Goal: Find specific page/section: Find specific page/section

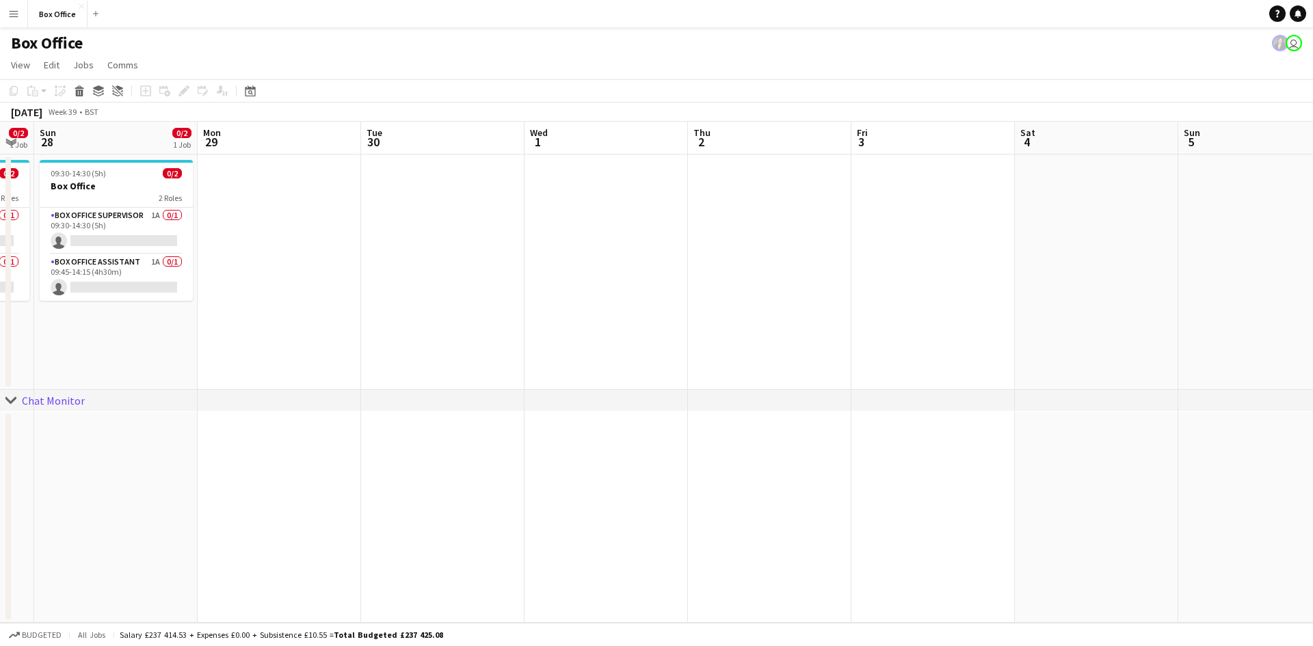
scroll to position [0, 423]
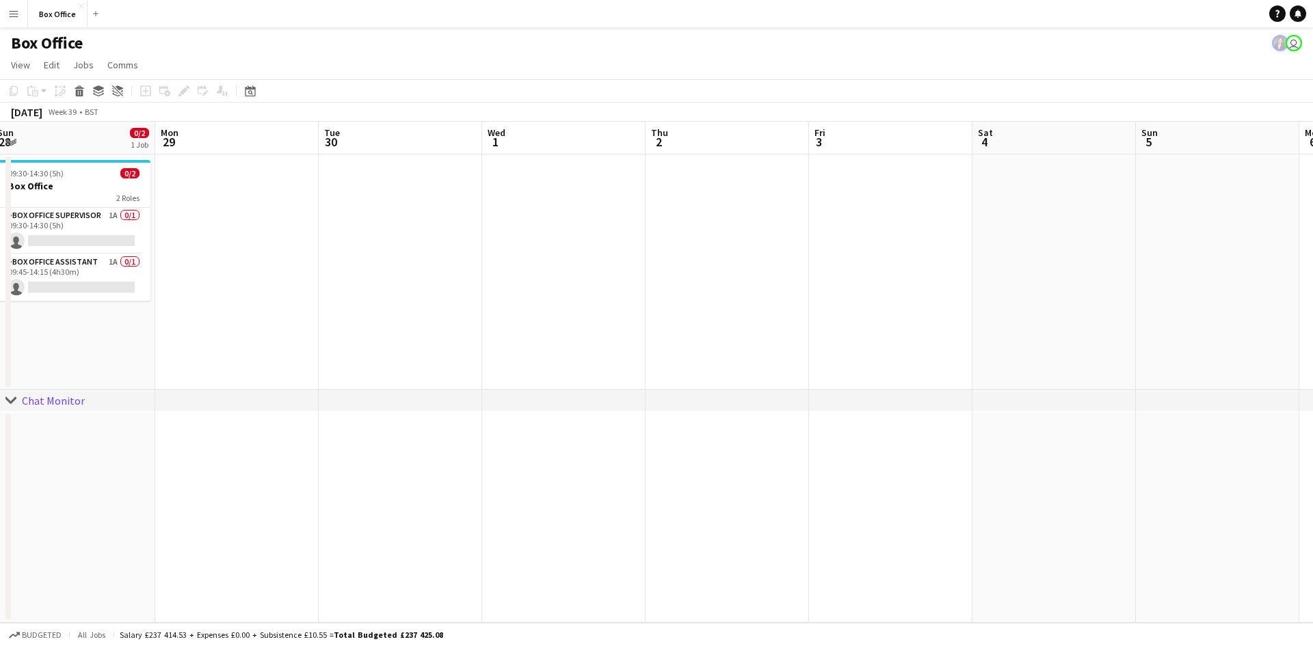
drag, startPoint x: 381, startPoint y: 349, endPoint x: 882, endPoint y: 232, distance: 514.4
click at [1067, 187] on app-calendar-viewport "Fri 26 0/2 1 Job Sat 27 0/2 1 Job Sun 28 0/2 1 Job Mon 29 Tue 30 Wed 1 Thu 2 Fr…" at bounding box center [656, 372] width 1313 height 501
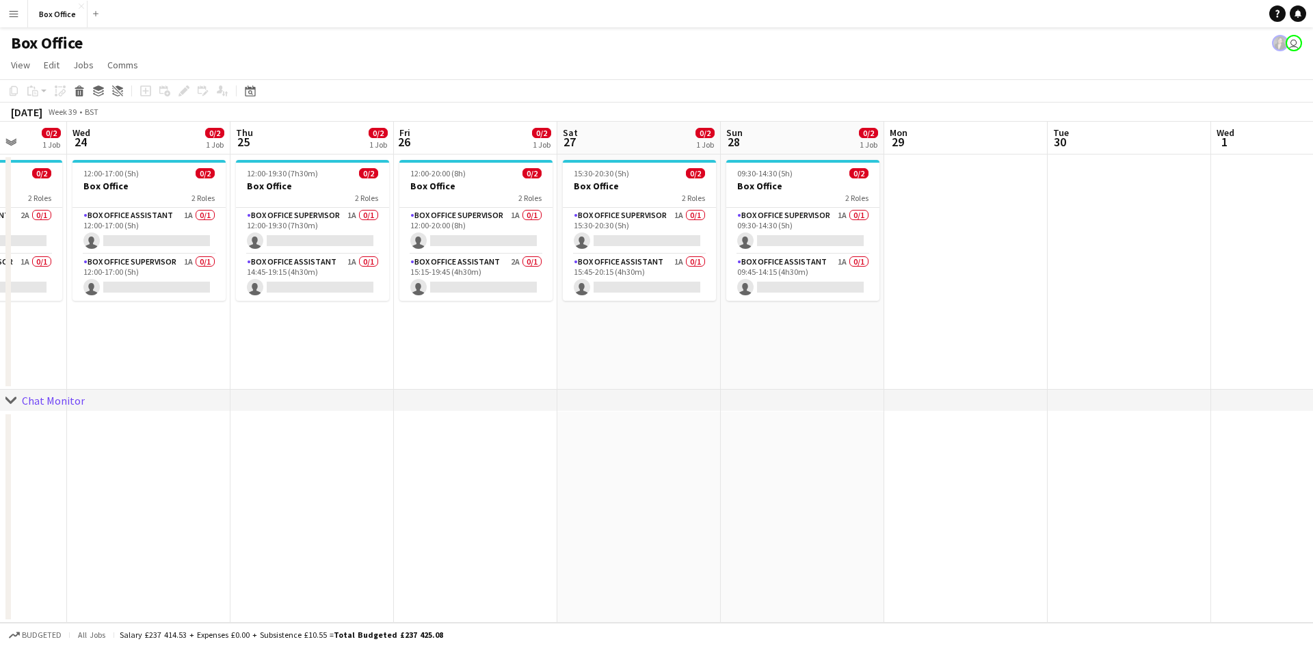
drag, startPoint x: 411, startPoint y: 400, endPoint x: 737, endPoint y: 344, distance: 330.9
click at [738, 344] on div "chevron-right Chat Monitor Sun 21 0/2 1 Job Mon 22 0/2 1 Job Tue 23 0/2 1 Job W…" at bounding box center [656, 372] width 1313 height 501
drag, startPoint x: 309, startPoint y: 370, endPoint x: 807, endPoint y: 337, distance: 499.4
click at [802, 338] on app-calendar-viewport "Sun 21 0/2 1 Job Mon 22 0/2 1 Job Tue 23 0/2 1 Job Wed 24 0/2 1 Job Thu 25 0/2 …" at bounding box center [656, 372] width 1313 height 501
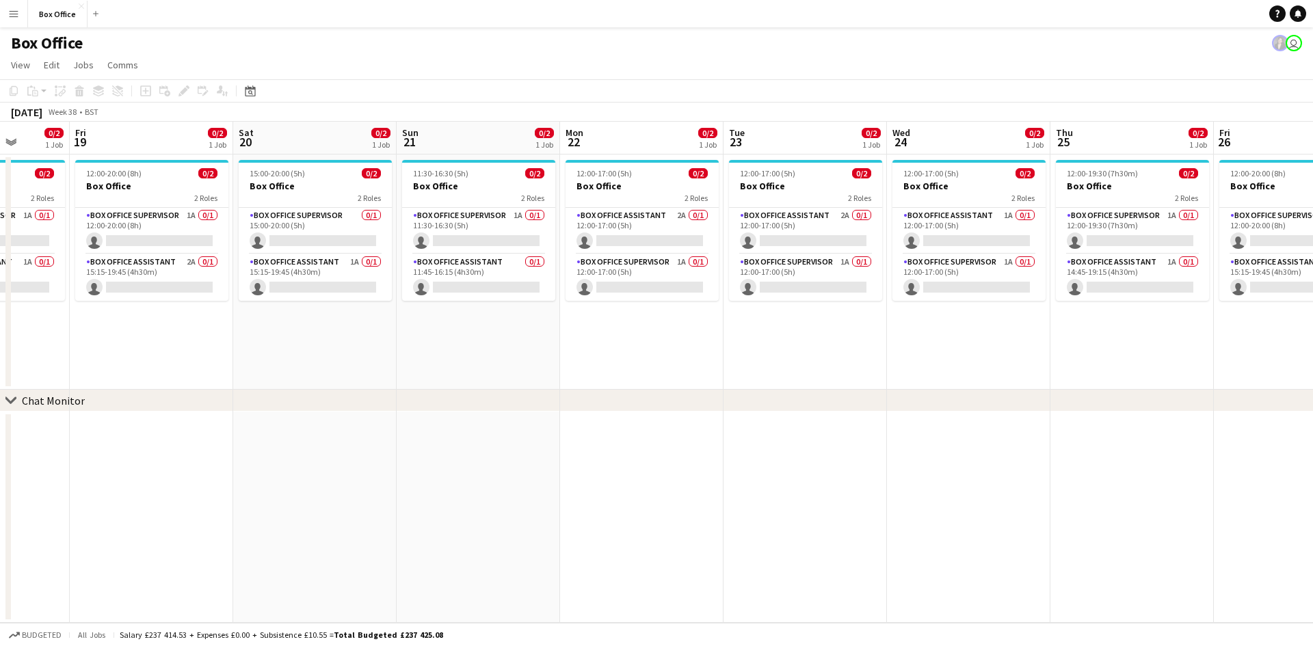
drag, startPoint x: 403, startPoint y: 373, endPoint x: 708, endPoint y: 316, distance: 309.5
click at [742, 310] on app-calendar-viewport "Tue 16 0/2 1 Job Wed 17 0/2 1 Job Thu 18 0/2 1 Job Fri 19 0/2 1 Job Sat 20 0/2 …" at bounding box center [656, 372] width 1313 height 501
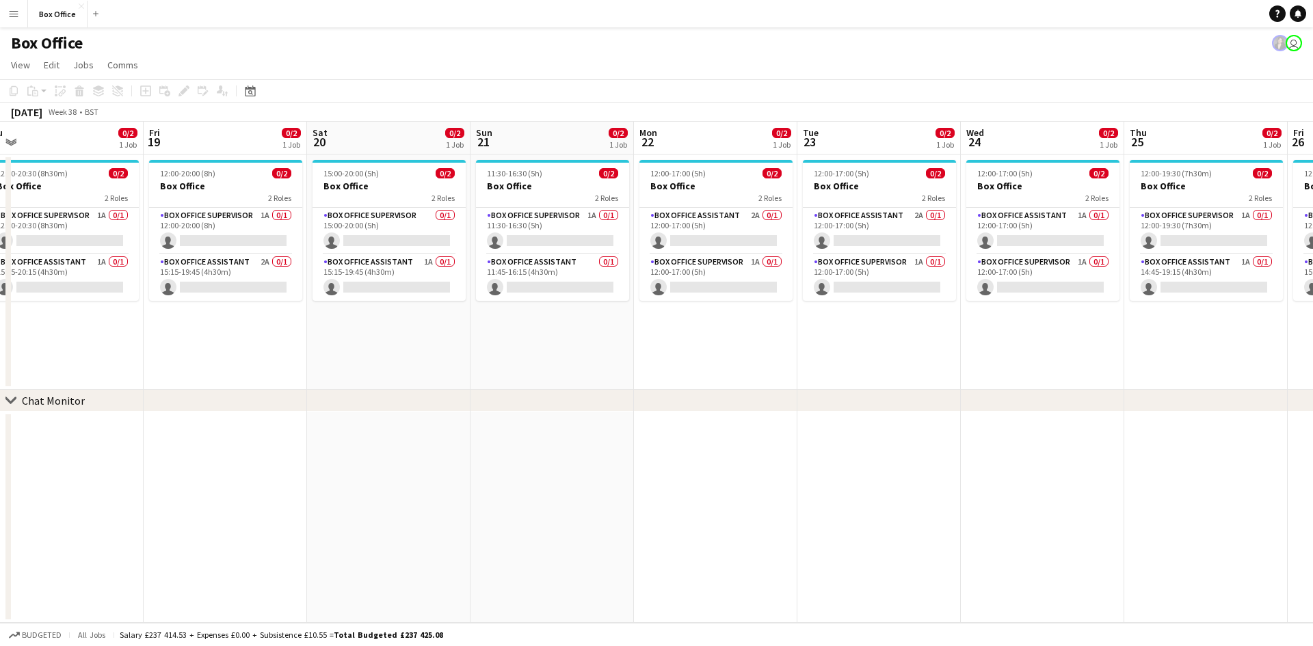
drag, startPoint x: 416, startPoint y: 345, endPoint x: 834, endPoint y: 278, distance: 423.7
click at [844, 275] on app-calendar-viewport "Tue 16 0/2 1 Job Wed 17 0/2 1 Job Thu 18 0/2 1 Job Fri 19 0/2 1 Job Sat 20 0/2 …" at bounding box center [656, 372] width 1313 height 501
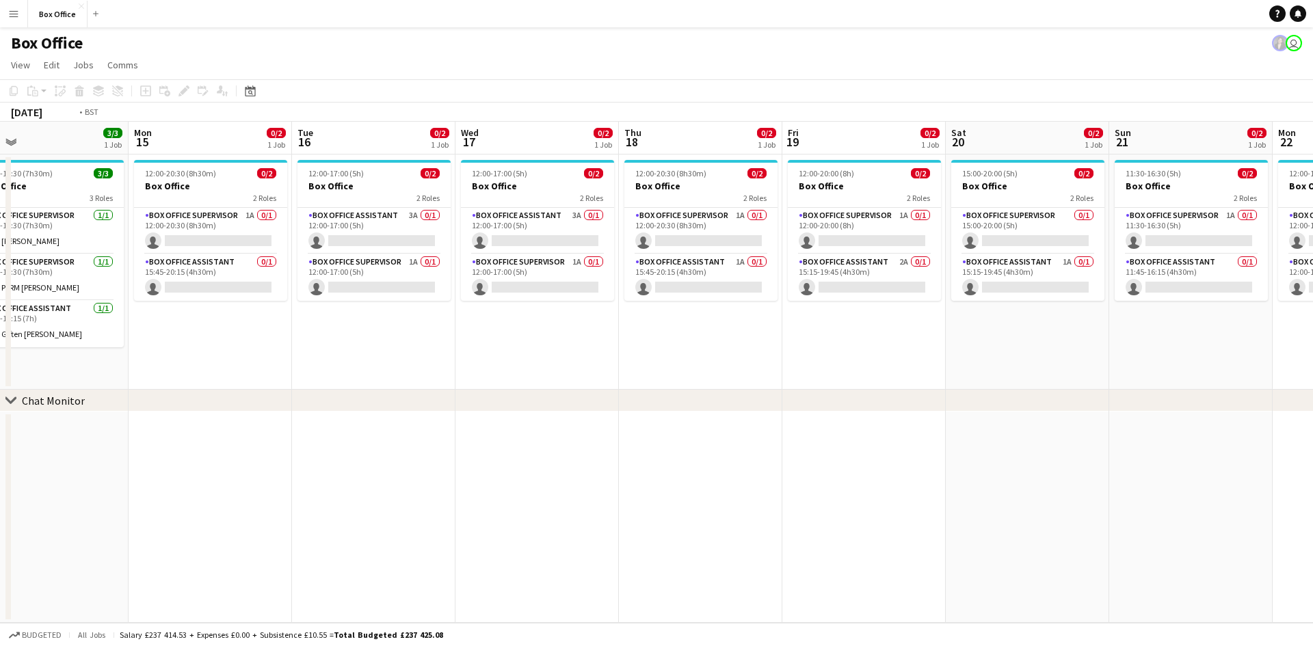
drag, startPoint x: 344, startPoint y: 355, endPoint x: 657, endPoint y: 321, distance: 314.9
click at [697, 312] on app-calendar-viewport "Sat 13 3/3 1 Job Sun 14 3/3 1 Job Mon 15 0/2 1 Job Tue 16 0/2 1 Job Wed 17 0/2 …" at bounding box center [656, 372] width 1313 height 501
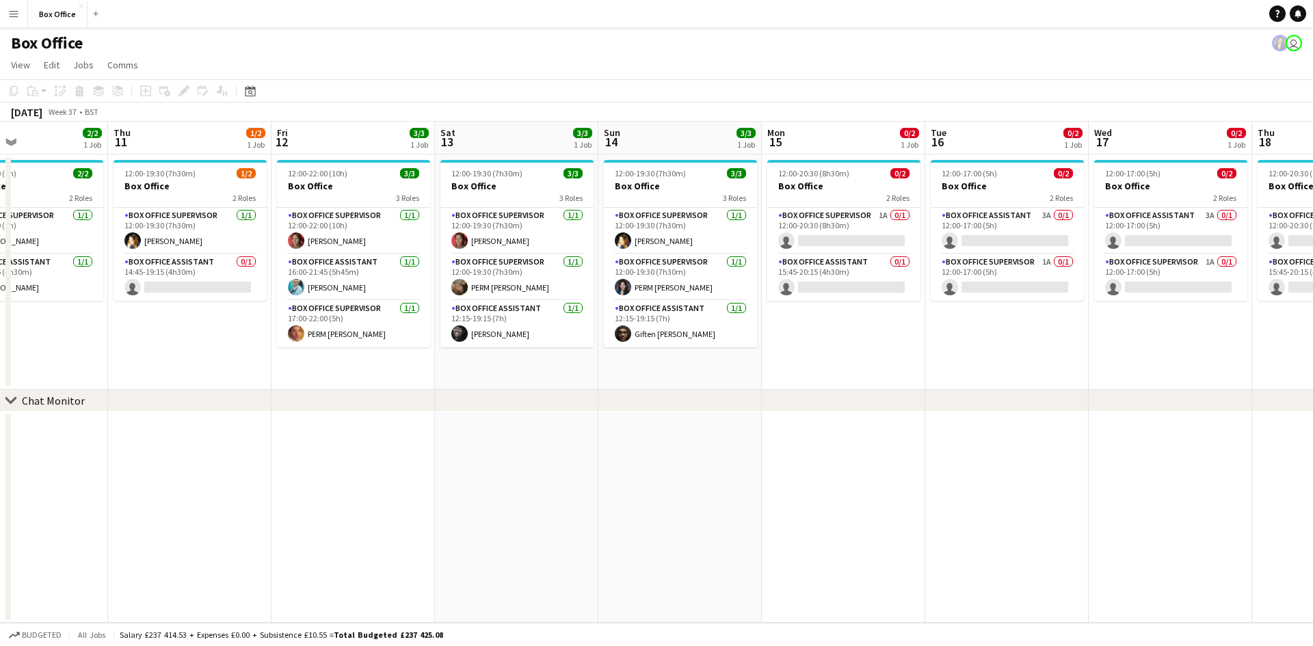
scroll to position [0, 459]
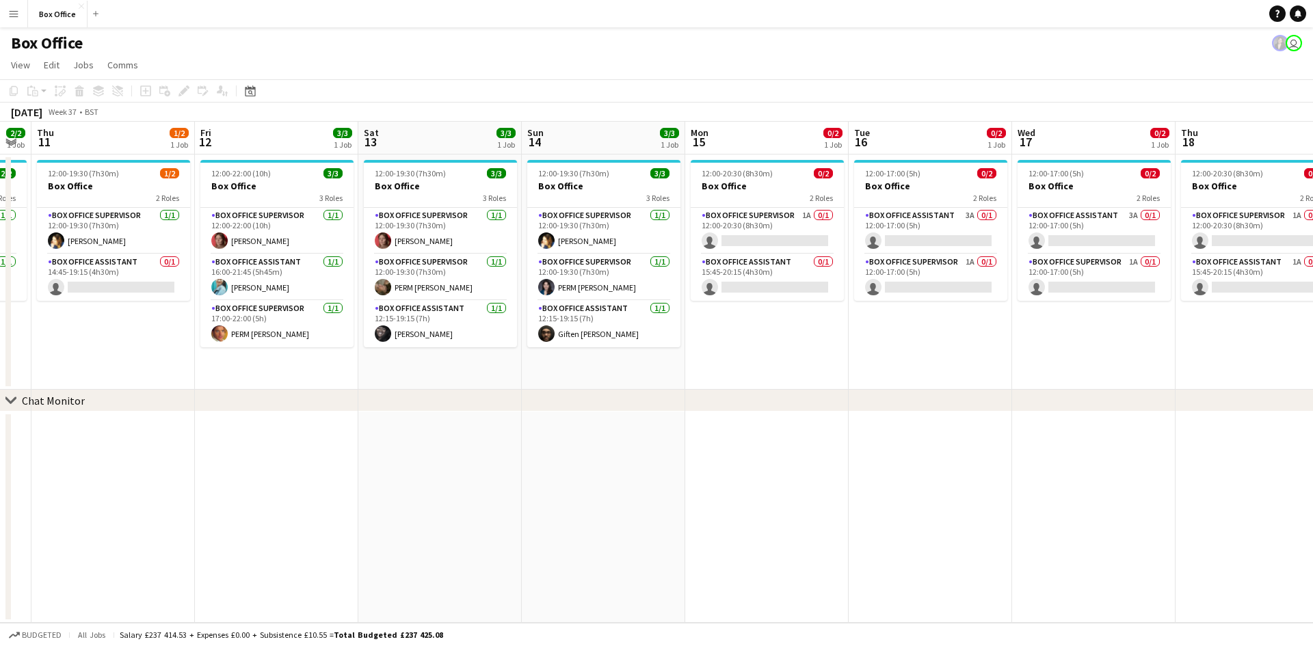
drag, startPoint x: 344, startPoint y: 349, endPoint x: 726, endPoint y: 297, distance: 385.6
click at [726, 297] on app-calendar-viewport "Mon 8 1/1 1 Job Tue 9 1/1 1 Job Wed 10 2/2 1 Job Thu 11 1/2 1 Job Fri 12 3/3 1 …" at bounding box center [656, 372] width 1313 height 501
drag, startPoint x: 229, startPoint y: 388, endPoint x: 749, endPoint y: 329, distance: 523.5
click at [750, 329] on app-calendar-viewport "Mon 8 1/1 1 Job Tue 9 1/1 1 Job Wed 10 2/2 1 Job Thu 11 1/2 1 Job Fri 12 3/3 1 …" at bounding box center [656, 372] width 1313 height 501
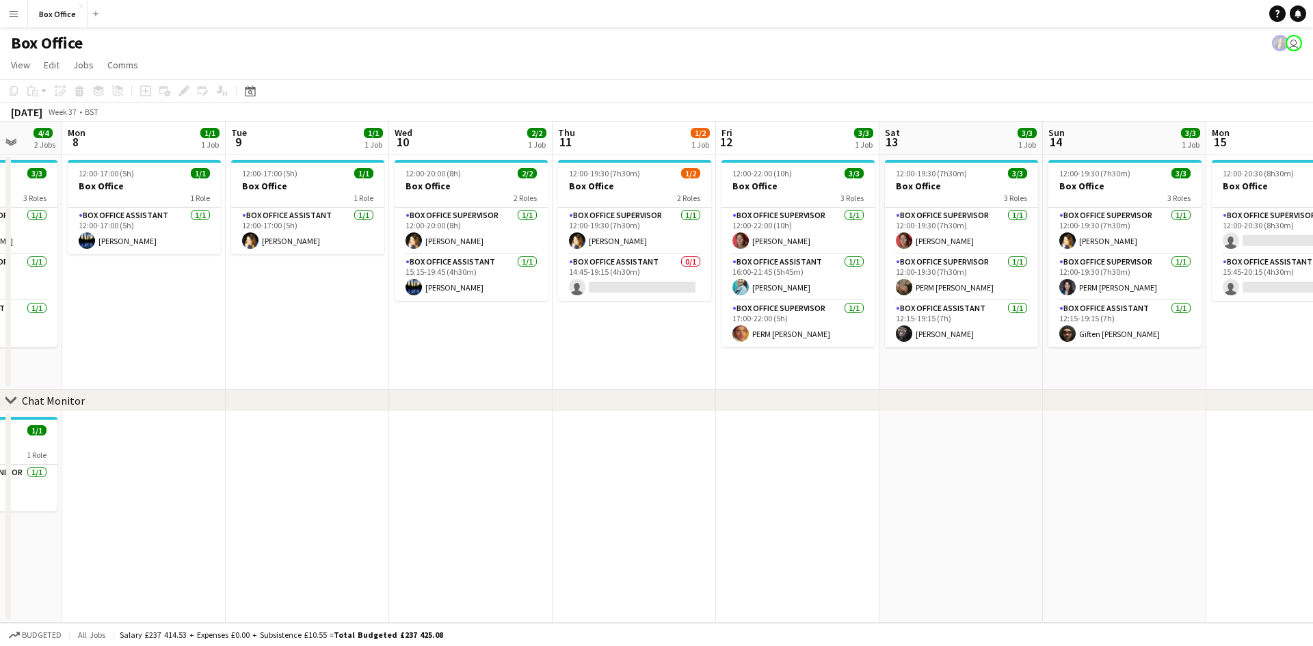
click at [771, 335] on app-calendar-viewport "Fri 5 4/5 2 Jobs Sat 6 4/6 2 Jobs Sun 7 4/4 2 Jobs Mon 8 1/1 1 Job Tue 9 1/1 1 …" at bounding box center [656, 372] width 1313 height 501
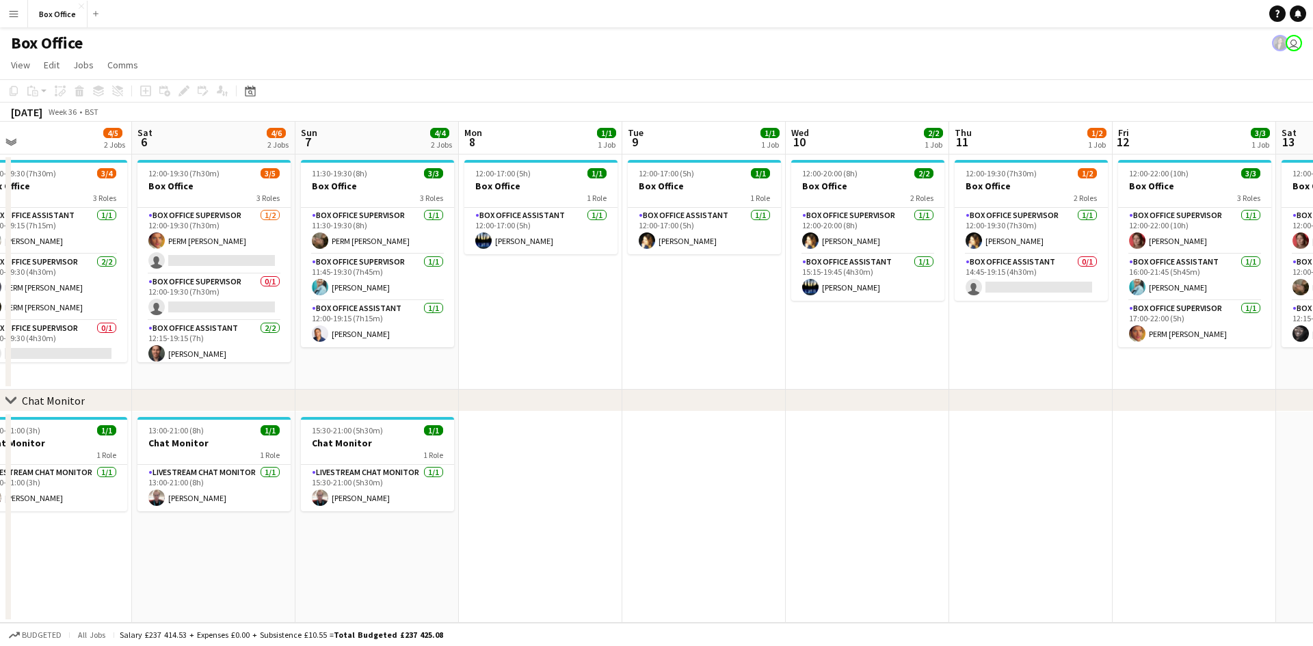
drag, startPoint x: 569, startPoint y: 385, endPoint x: 699, endPoint y: 366, distance: 131.3
click at [699, 366] on div "chevron-right Chat Monitor Wed 3 1/1 1 Job Thu 4 2/2 1 Job Fri 5 4/5 2 Jobs Sat…" at bounding box center [656, 372] width 1313 height 501
drag, startPoint x: 537, startPoint y: 399, endPoint x: 738, endPoint y: 360, distance: 204.1
click at [1034, 326] on div "chevron-right Chat Monitor Wed 3 1/1 1 Job Thu 4 2/2 1 Job Fri 5 4/5 2 Jobs Sat…" at bounding box center [656, 372] width 1313 height 501
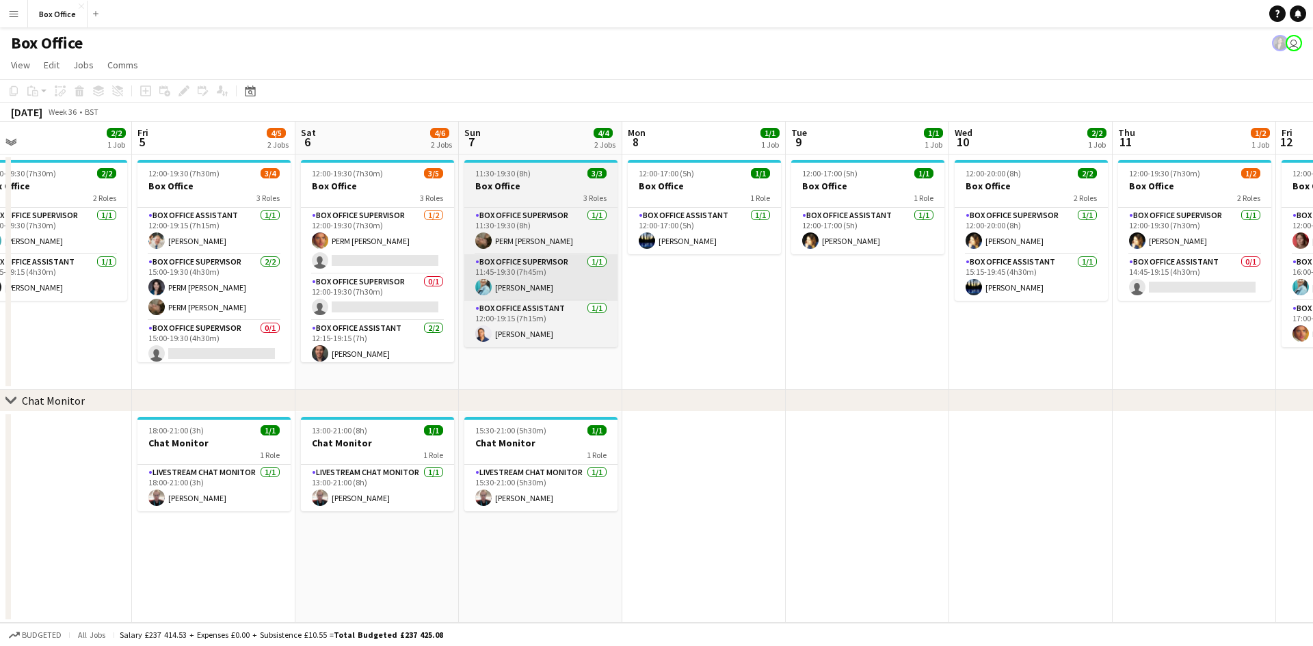
drag, startPoint x: 1000, startPoint y: 262, endPoint x: 828, endPoint y: 294, distance: 175.2
click at [1103, 243] on app-calendar-viewport "Tue 2 2/2 1 Job Wed 3 1/1 1 Job Thu 4 2/2 1 Job Fri 5 4/5 2 Jobs Sat 6 4/6 2 Jo…" at bounding box center [656, 372] width 1313 height 501
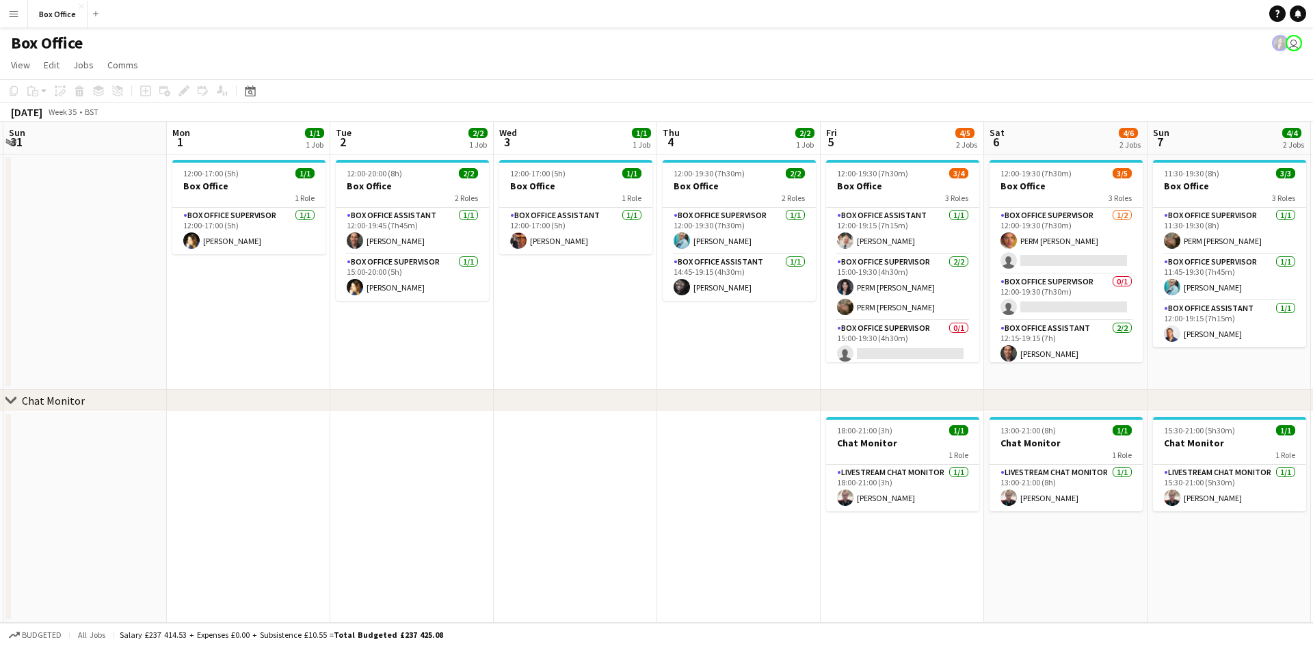
drag, startPoint x: 342, startPoint y: 348, endPoint x: 793, endPoint y: 316, distance: 452.3
click at [793, 316] on app-calendar-viewport "Fri 29 4/4 1 Job Sat 30 Sun 31 Mon 1 1/1 1 Job Tue 2 2/2 1 Job Wed 3 1/1 1 Job …" at bounding box center [656, 372] width 1313 height 501
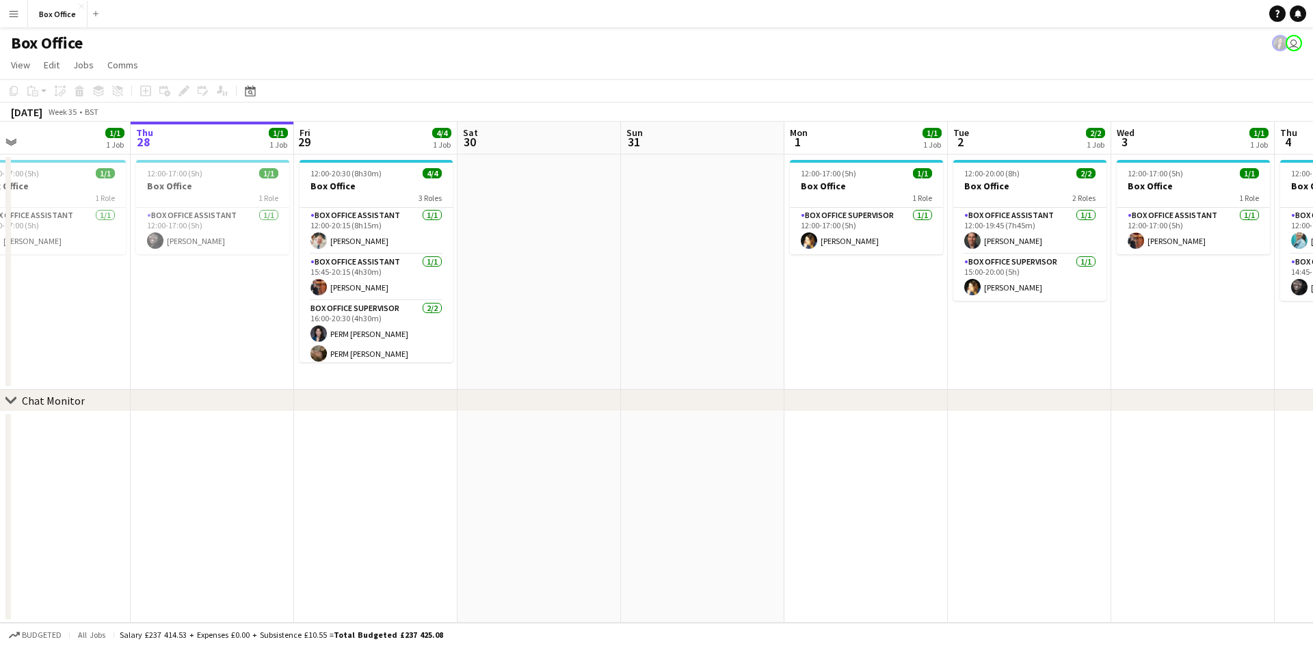
drag, startPoint x: 584, startPoint y: 330, endPoint x: 1069, endPoint y: 237, distance: 494.2
click at [1069, 237] on app-calendar-viewport "Mon 25 Tue 26 2/2 1 Job Wed 27 1/1 1 Job Thu 28 1/1 1 Job Fri 29 4/4 1 Job Sat …" at bounding box center [656, 372] width 1313 height 501
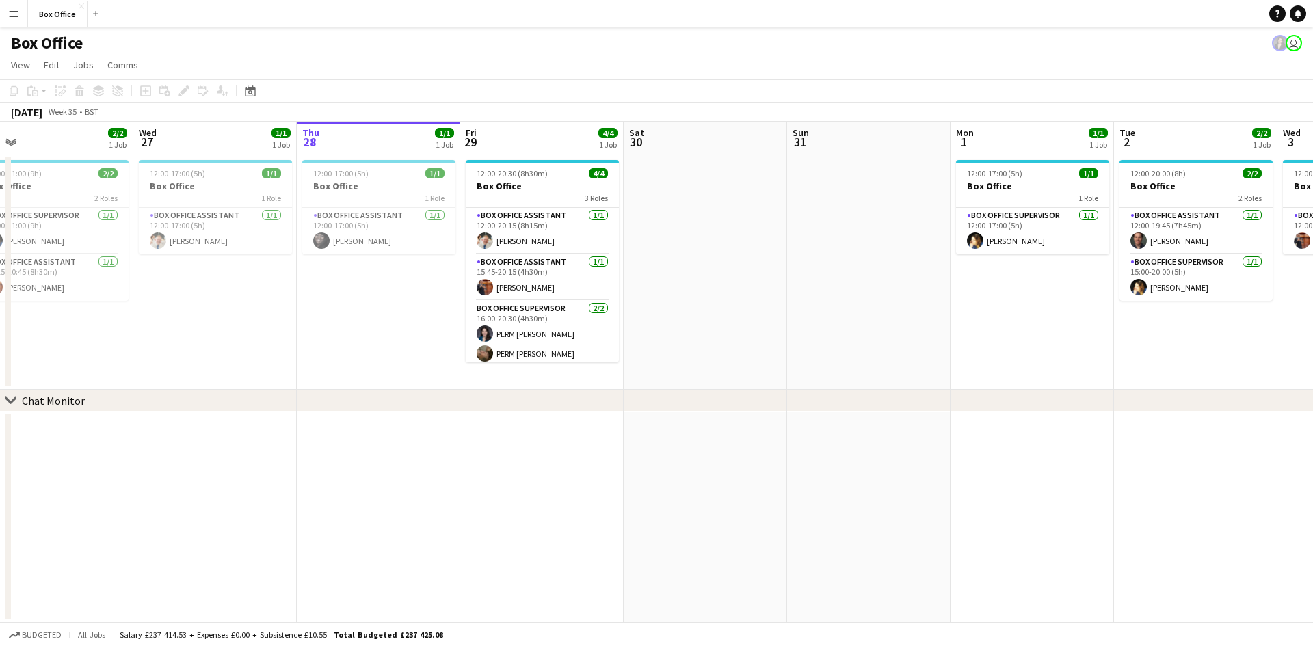
scroll to position [0, 386]
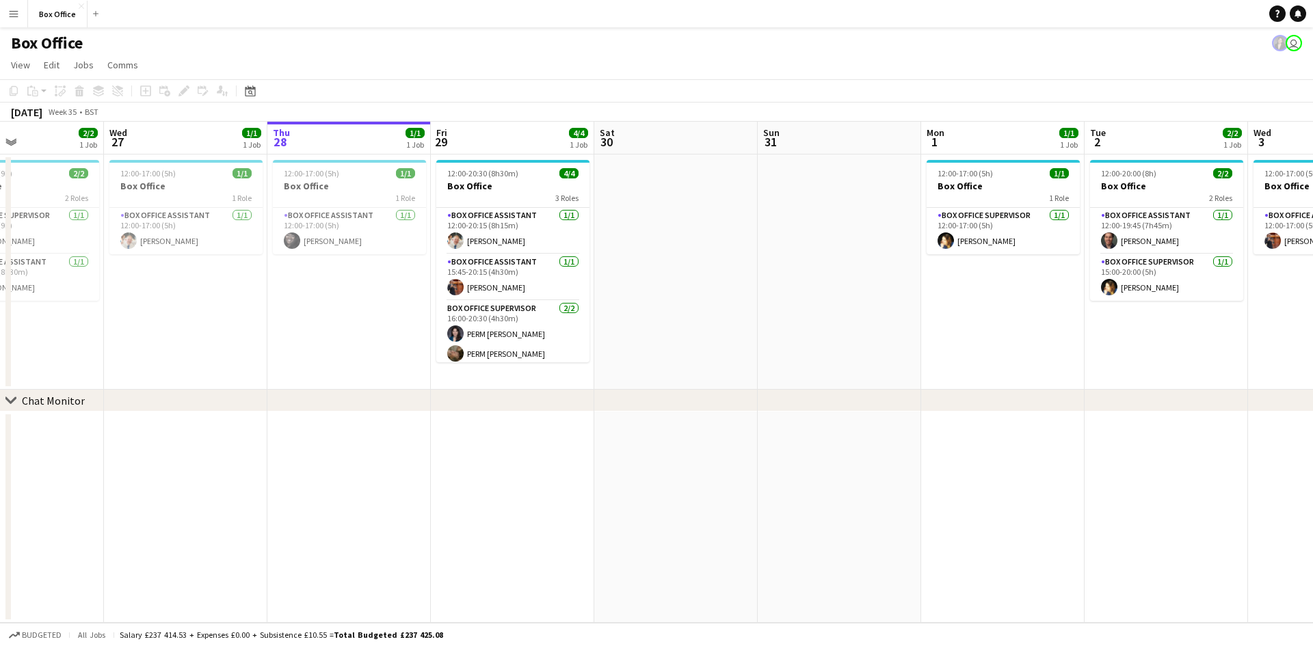
drag, startPoint x: 554, startPoint y: 495, endPoint x: 524, endPoint y: 495, distance: 29.4
click at [524, 495] on app-calendar-viewport "Sun 24 Mon 25 Tue 26 2/2 1 Job Wed 27 1/1 1 Job Thu 28 1/1 1 Job Fri 29 4/4 1 J…" at bounding box center [656, 372] width 1313 height 501
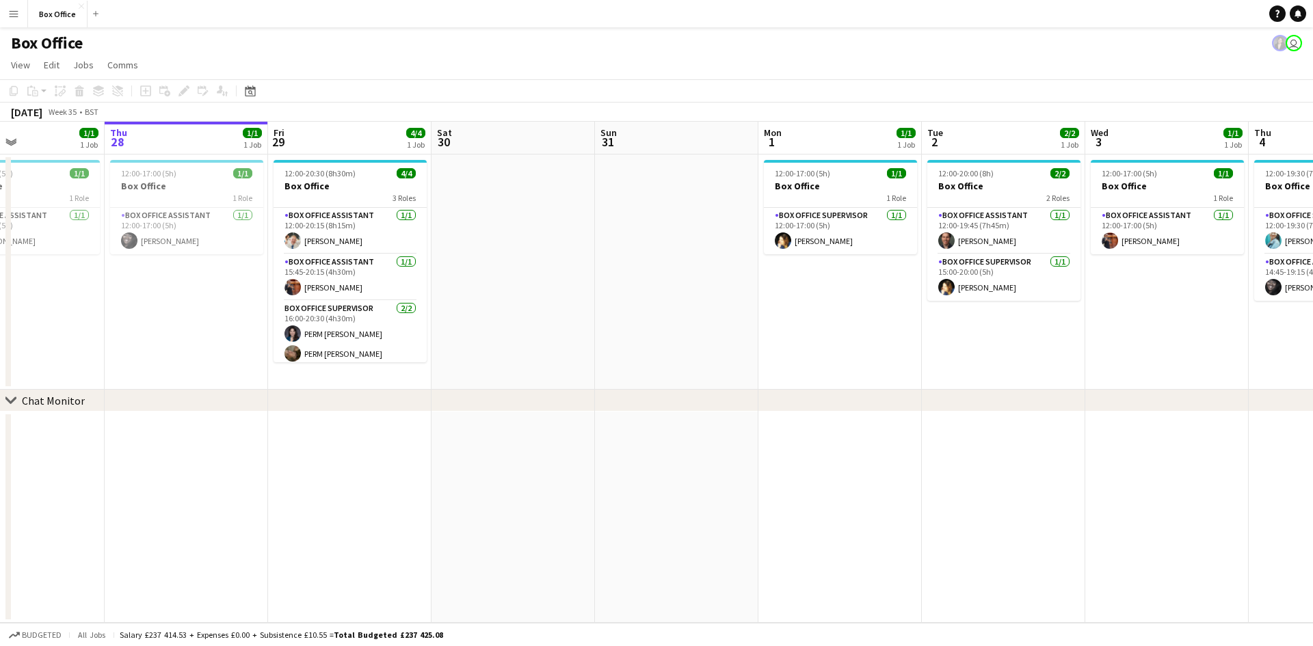
drag, startPoint x: 537, startPoint y: 486, endPoint x: 373, endPoint y: 490, distance: 163.4
click at [373, 490] on app-calendar-viewport "Sun 24 Mon 25 Tue 26 2/2 1 Job Wed 27 1/1 1 Job Thu 28 1/1 1 Job Fri 29 4/4 1 J…" at bounding box center [656, 372] width 1313 height 501
